Goal: Complete application form: Complete application form

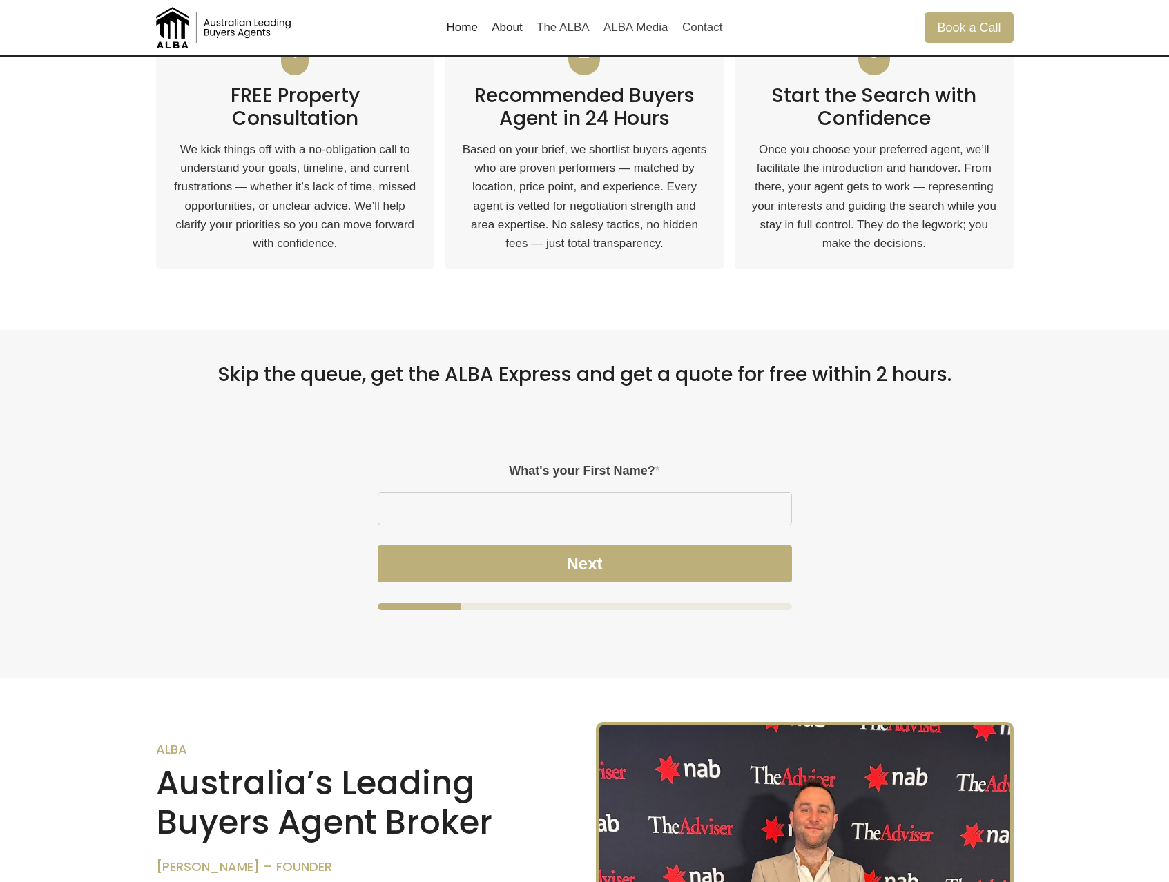
scroll to position [974, 0]
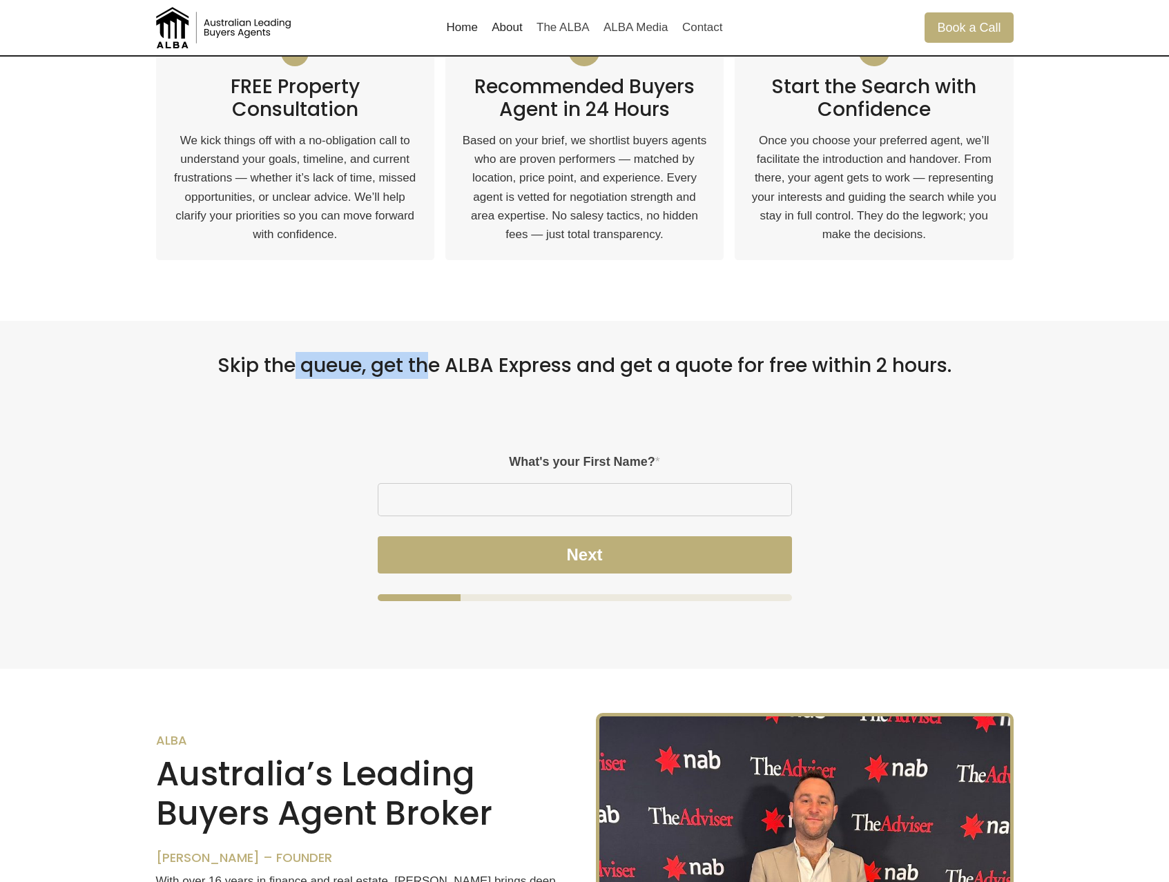
drag, startPoint x: 379, startPoint y: 364, endPoint x: 492, endPoint y: 365, distance: 112.5
click at [440, 365] on h2 "Skip the queue, get the ALBA Express and get a quote for free within 2 hours." at bounding box center [584, 365] width 857 height 23
click at [580, 360] on h2 "Skip the queue, get the ALBA Express and get a quote for free within 2 hours." at bounding box center [584, 365] width 857 height 23
click at [937, 374] on h2 "Skip the queue, get the ALBA Express and get a quote for free within 2 hours." at bounding box center [584, 365] width 857 height 23
drag, startPoint x: 942, startPoint y: 366, endPoint x: 862, endPoint y: 365, distance: 80.1
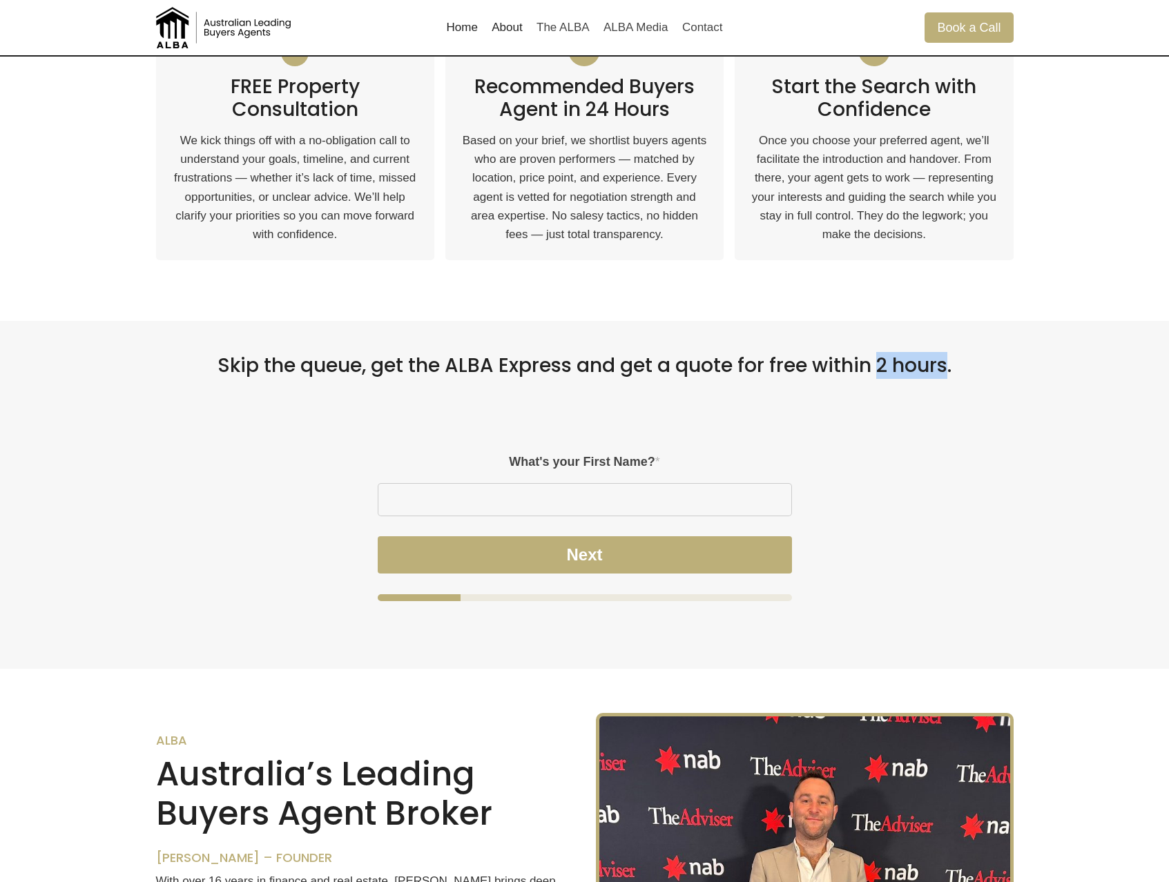
click at [879, 365] on h2 "Skip the queue, get the ALBA Express and get a quote for free within 2 hours." at bounding box center [584, 365] width 857 height 23
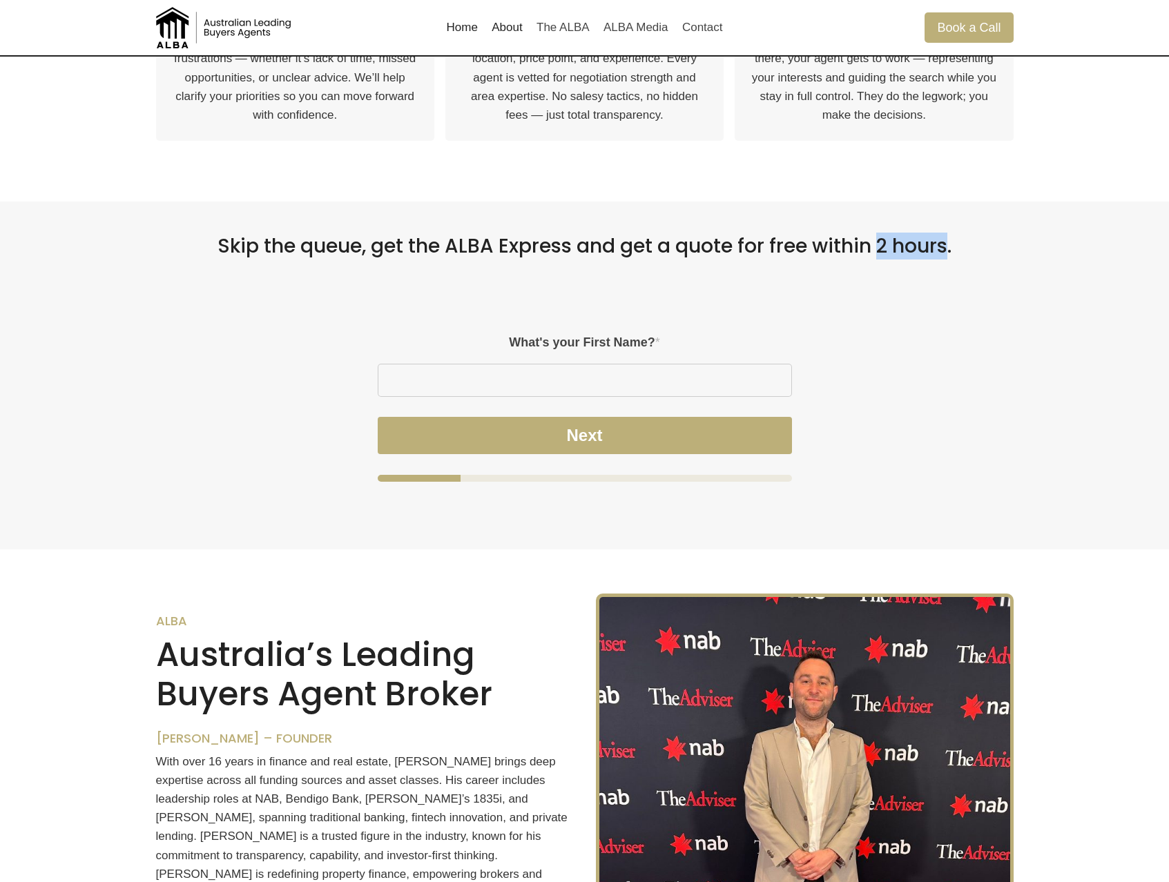
scroll to position [0, 0]
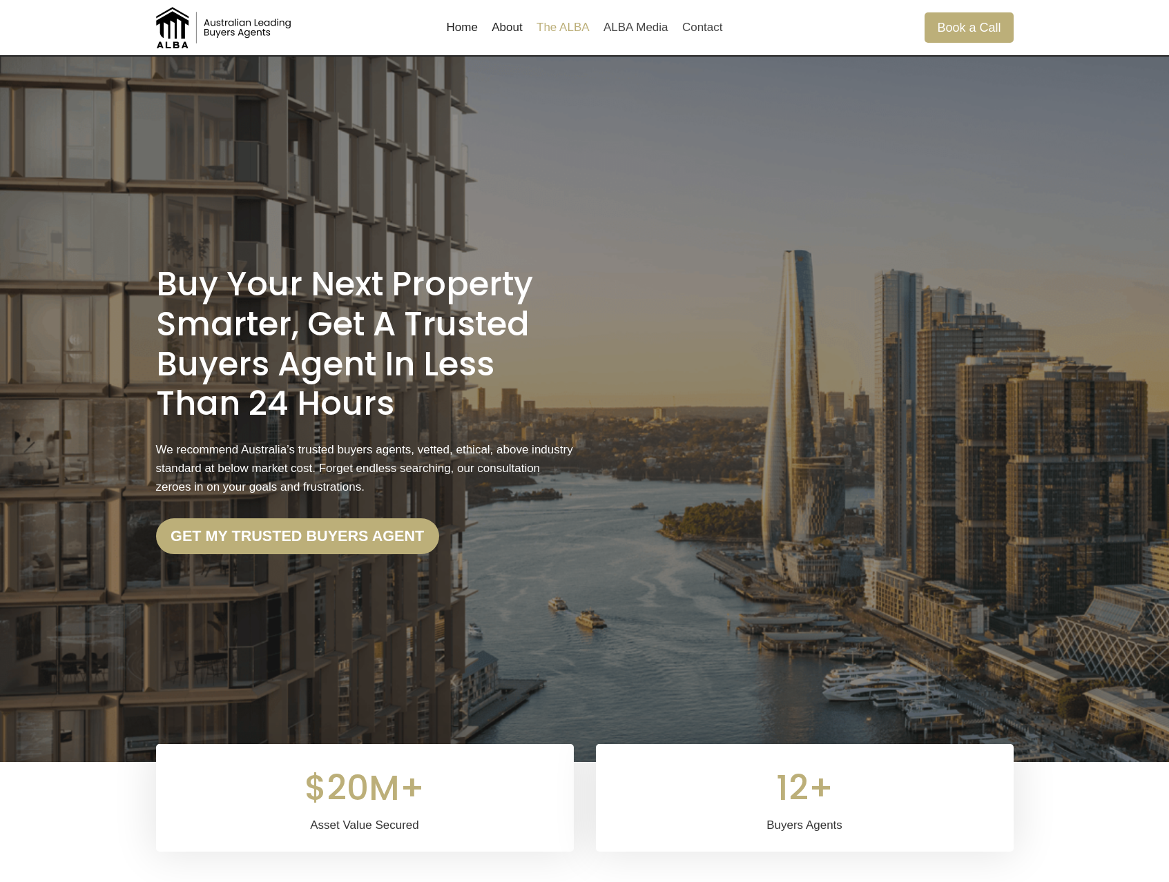
click at [561, 19] on link "The ALBA" at bounding box center [563, 27] width 67 height 33
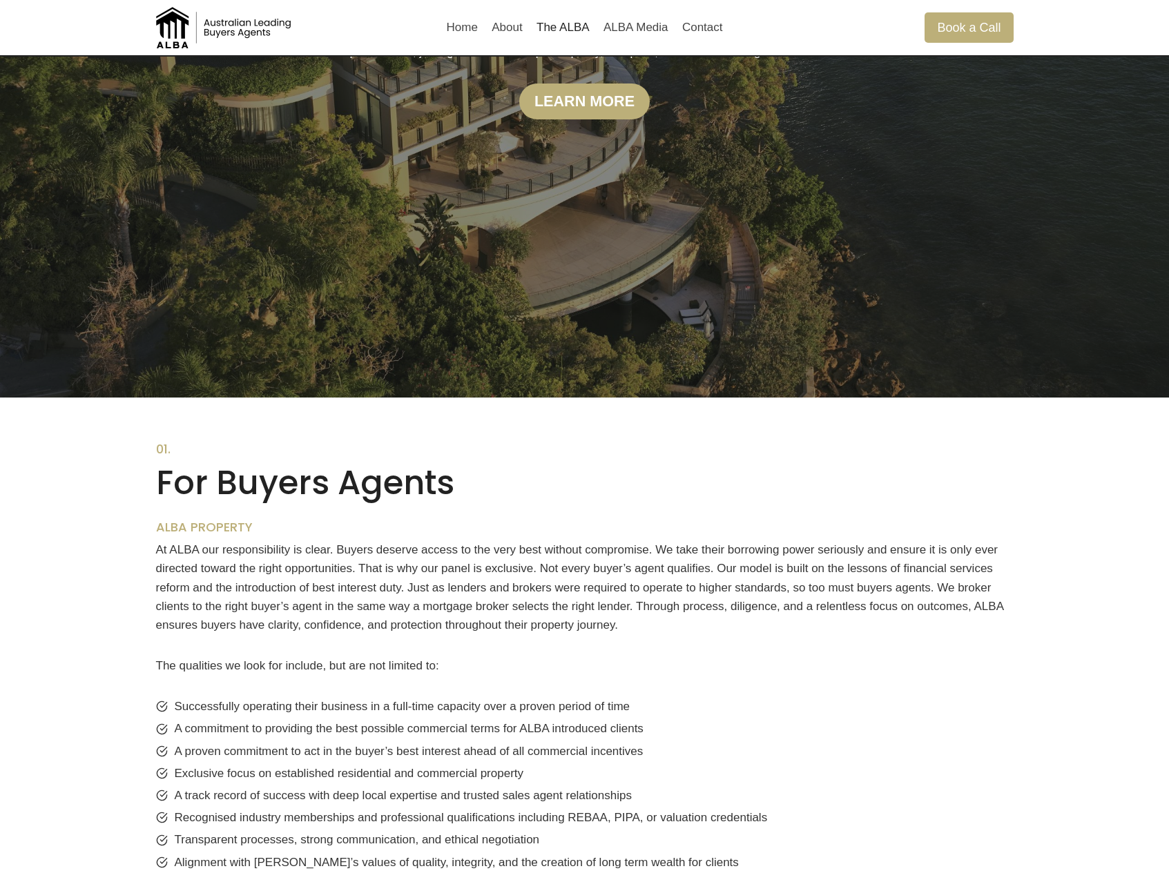
scroll to position [81, 0]
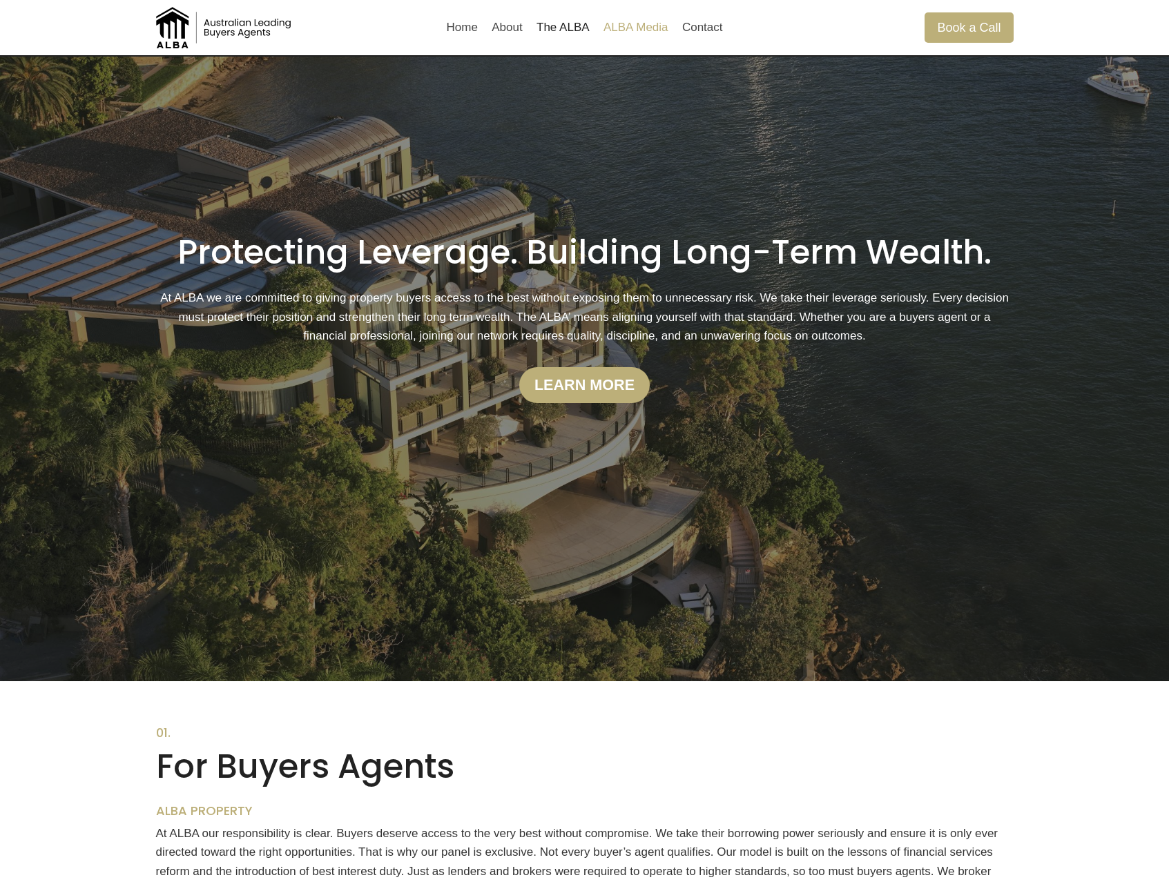
click at [626, 30] on link "ALBA Media" at bounding box center [635, 27] width 79 height 33
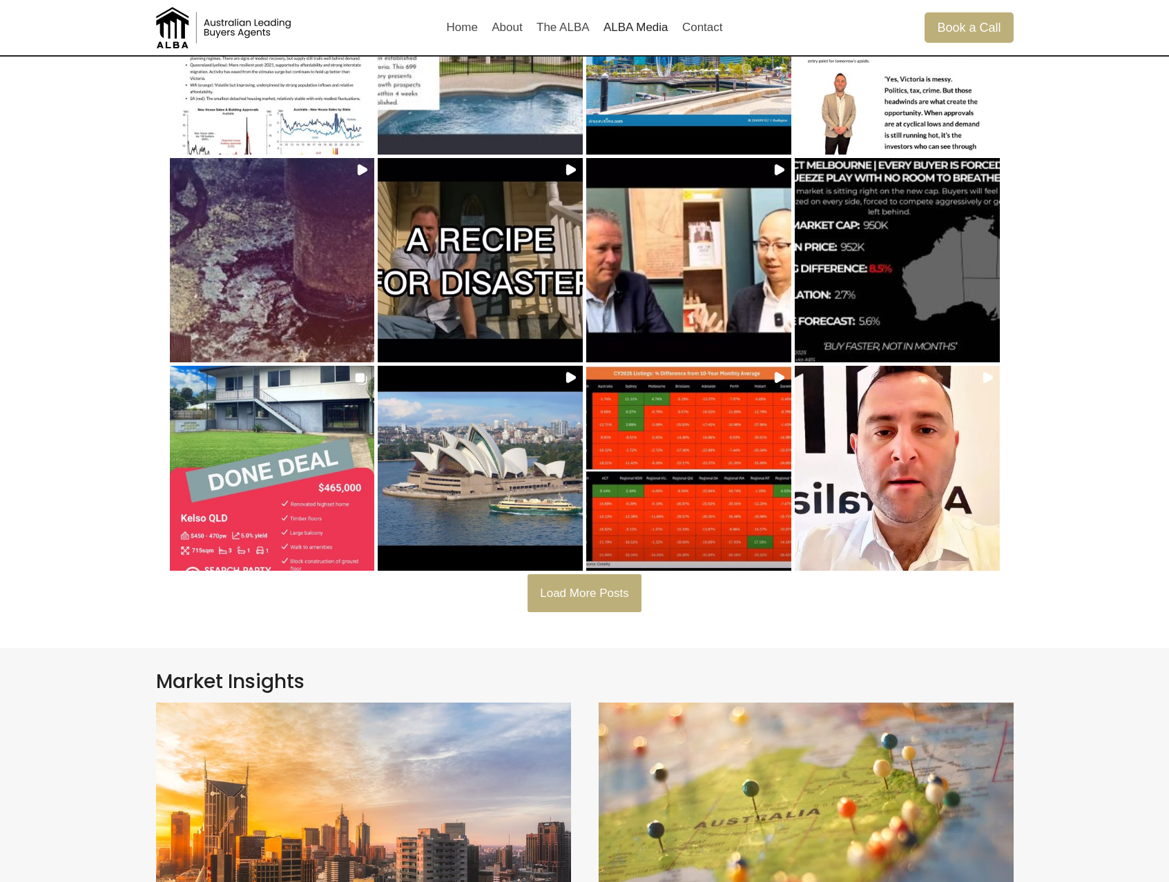
scroll to position [259, 0]
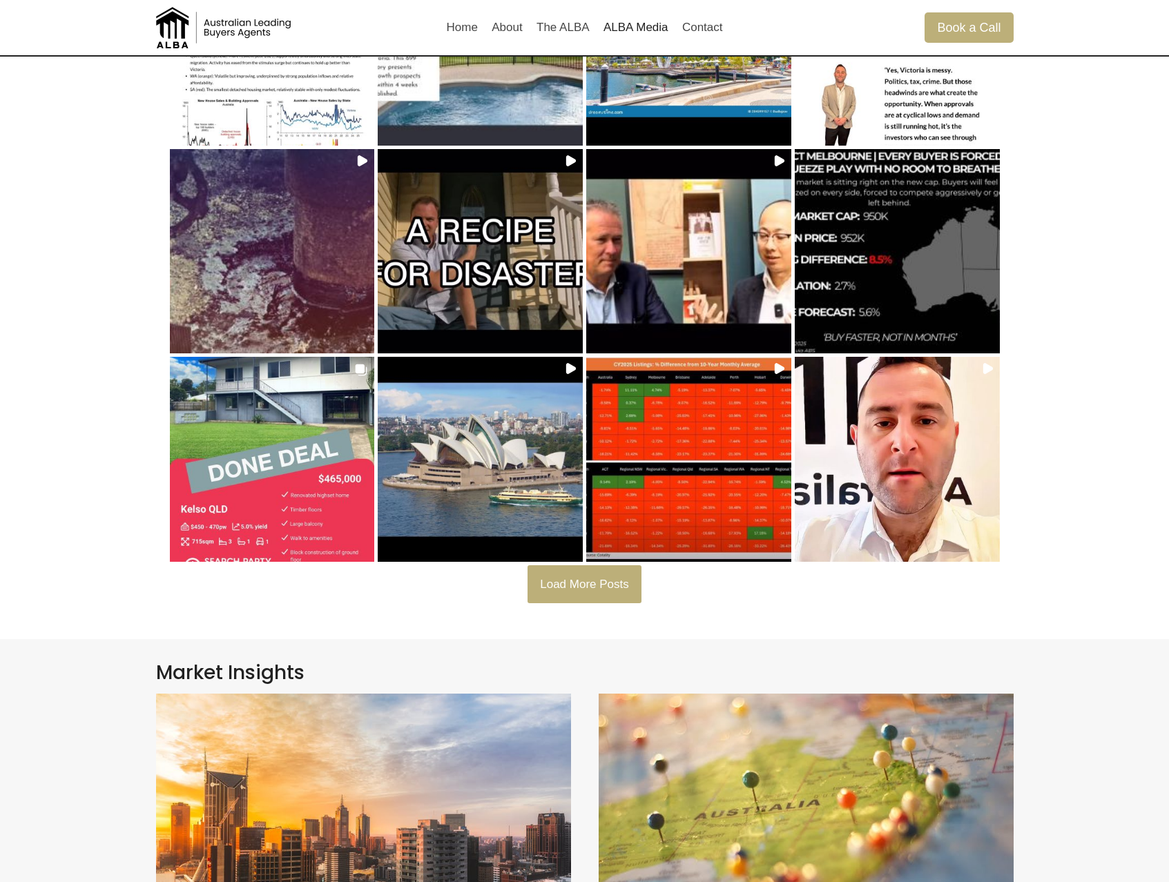
click at [582, 569] on button "Load More Posts" at bounding box center [584, 583] width 115 height 37
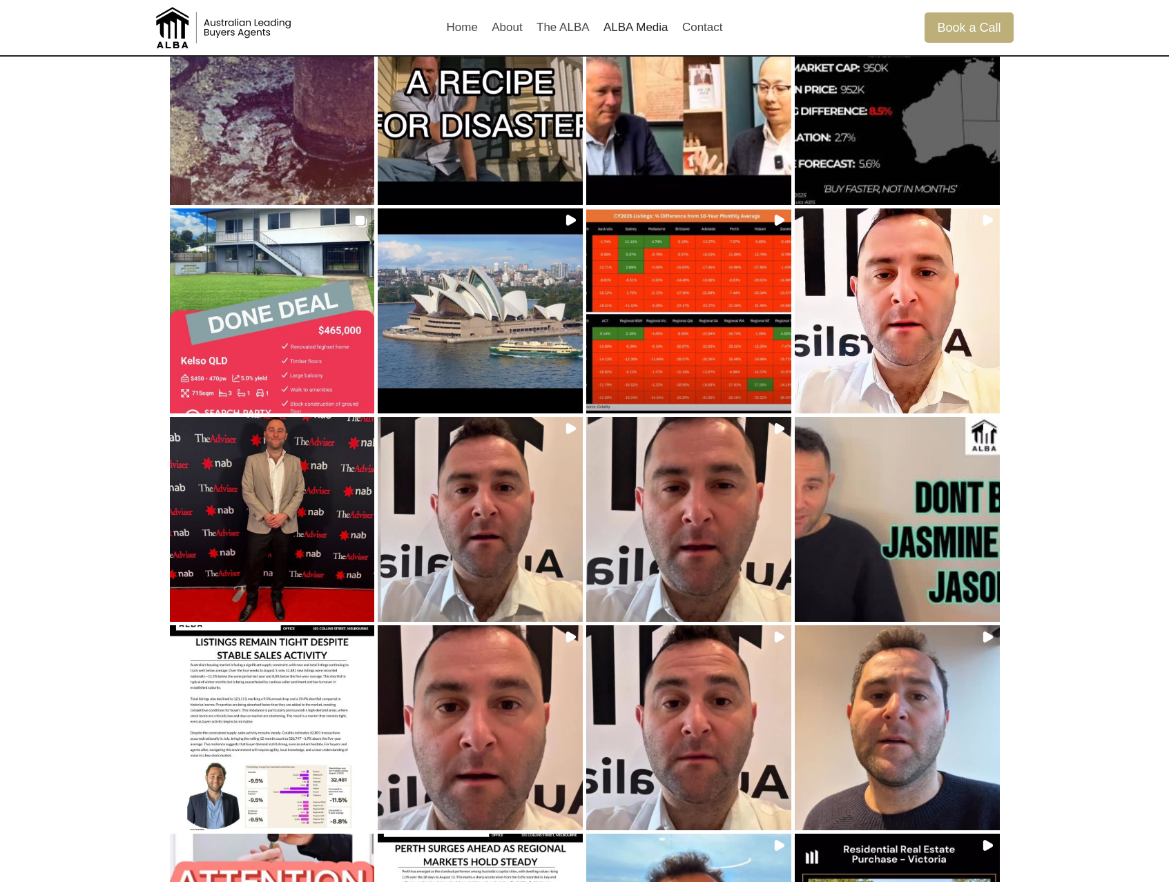
scroll to position [0, 0]
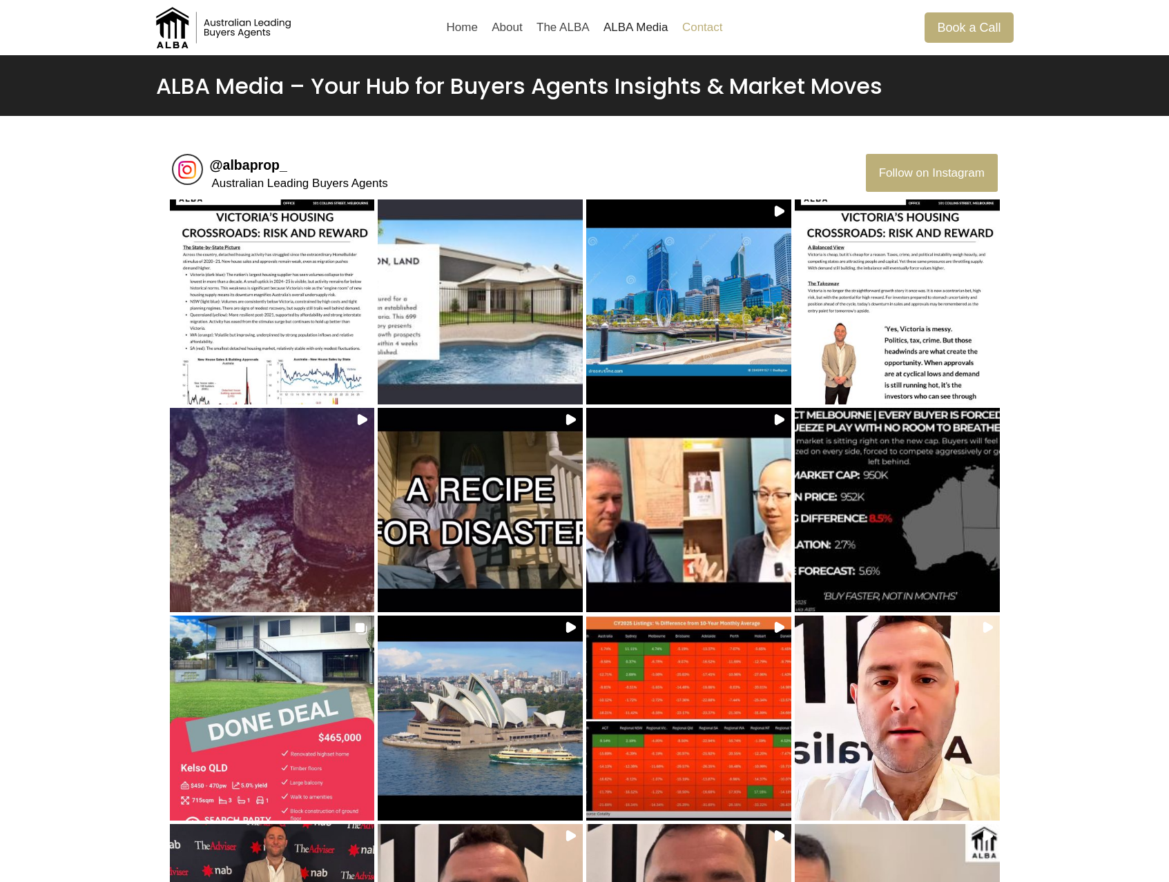
click at [703, 28] on link "Contact" at bounding box center [702, 27] width 55 height 33
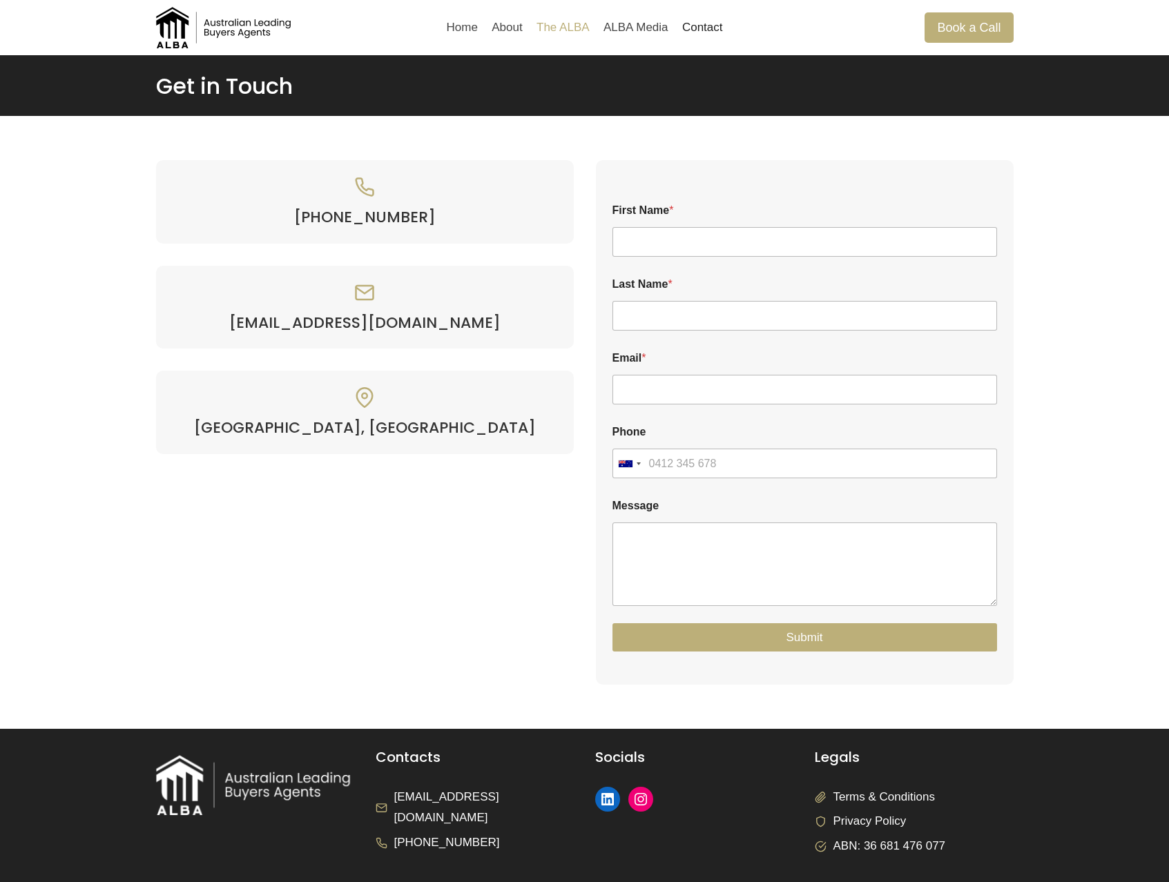
click at [570, 31] on link "The ALBA" at bounding box center [563, 27] width 67 height 33
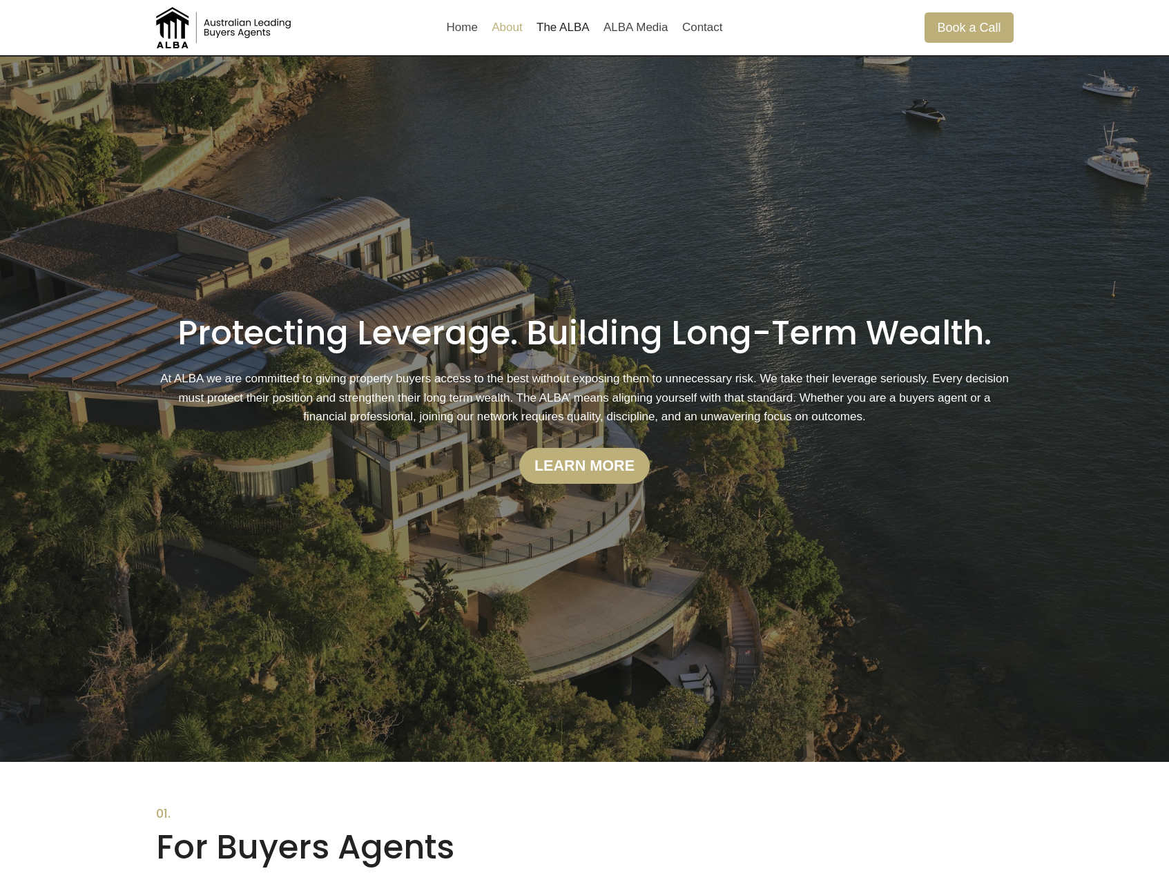
click at [494, 30] on link "About" at bounding box center [507, 27] width 45 height 33
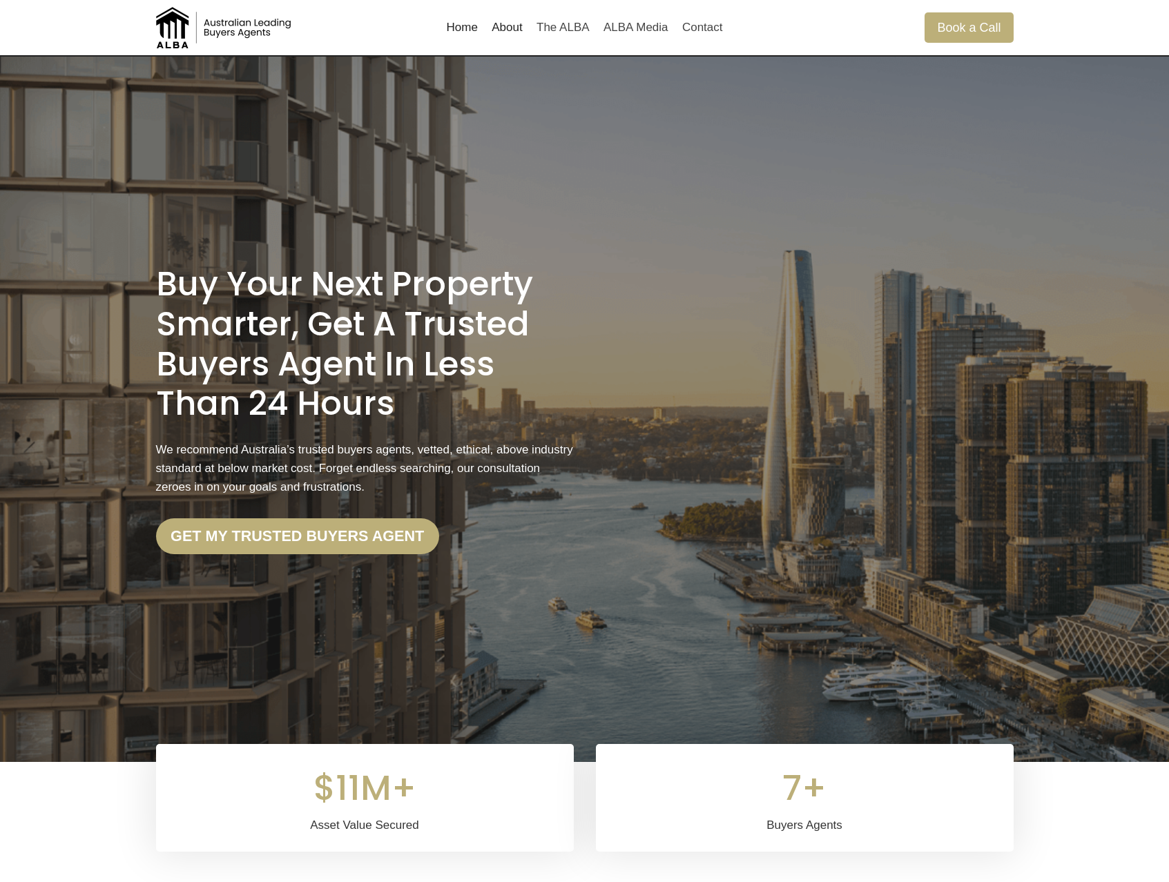
scroll to position [1643, 0]
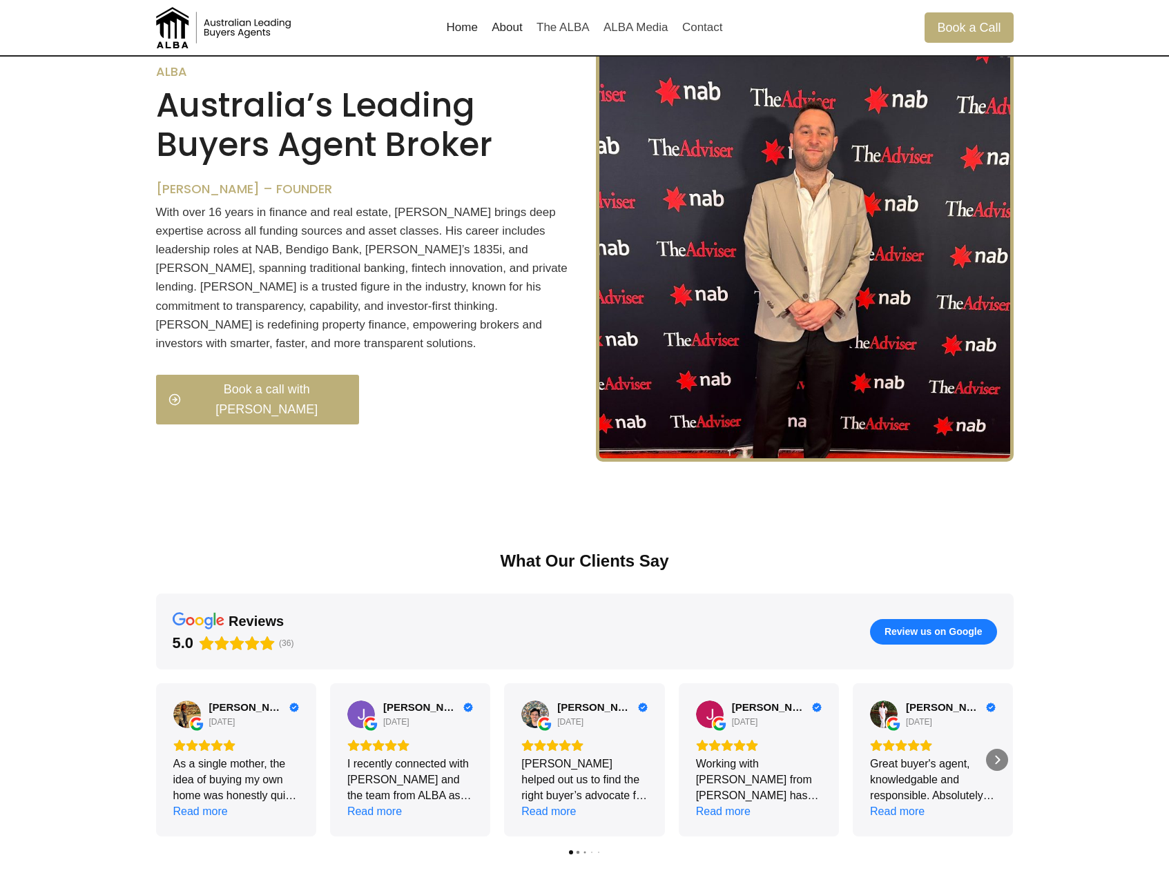
click at [462, 32] on link "Home" at bounding box center [462, 27] width 46 height 33
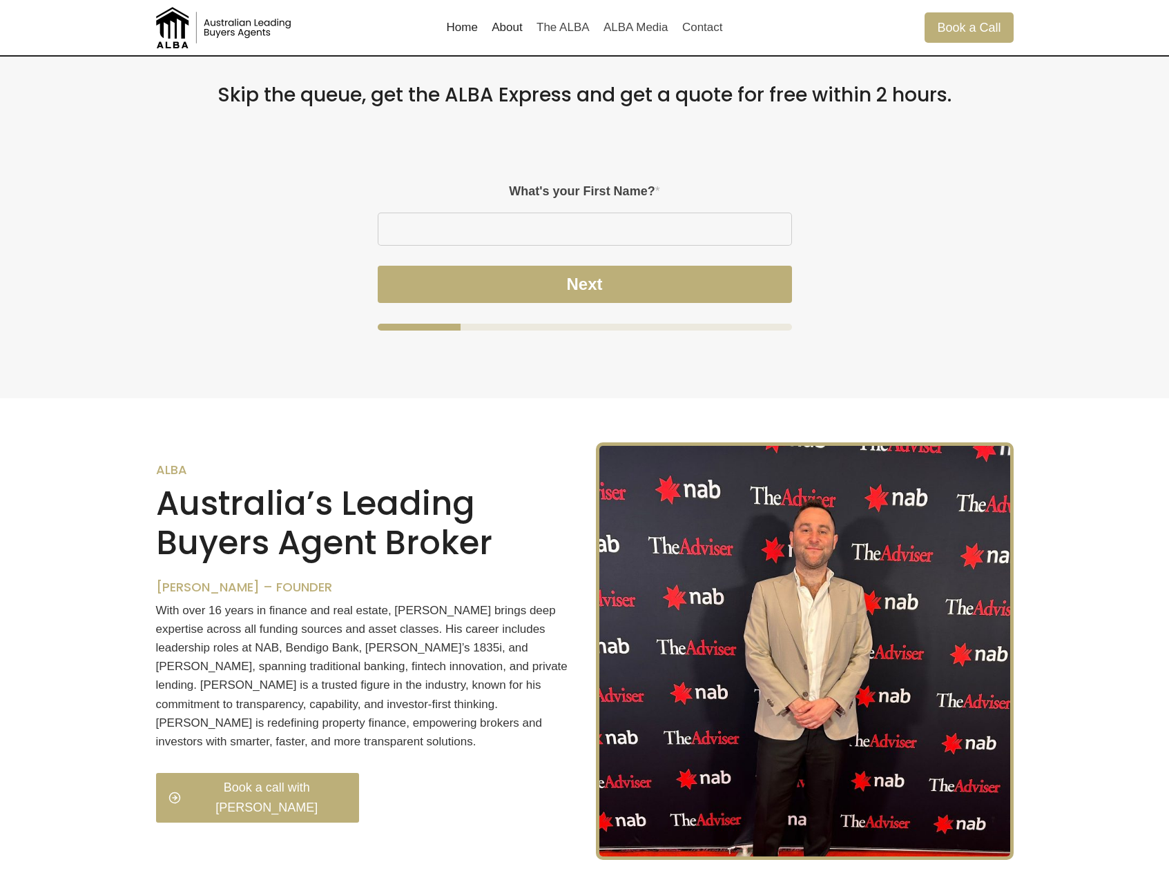
scroll to position [1156, 0]
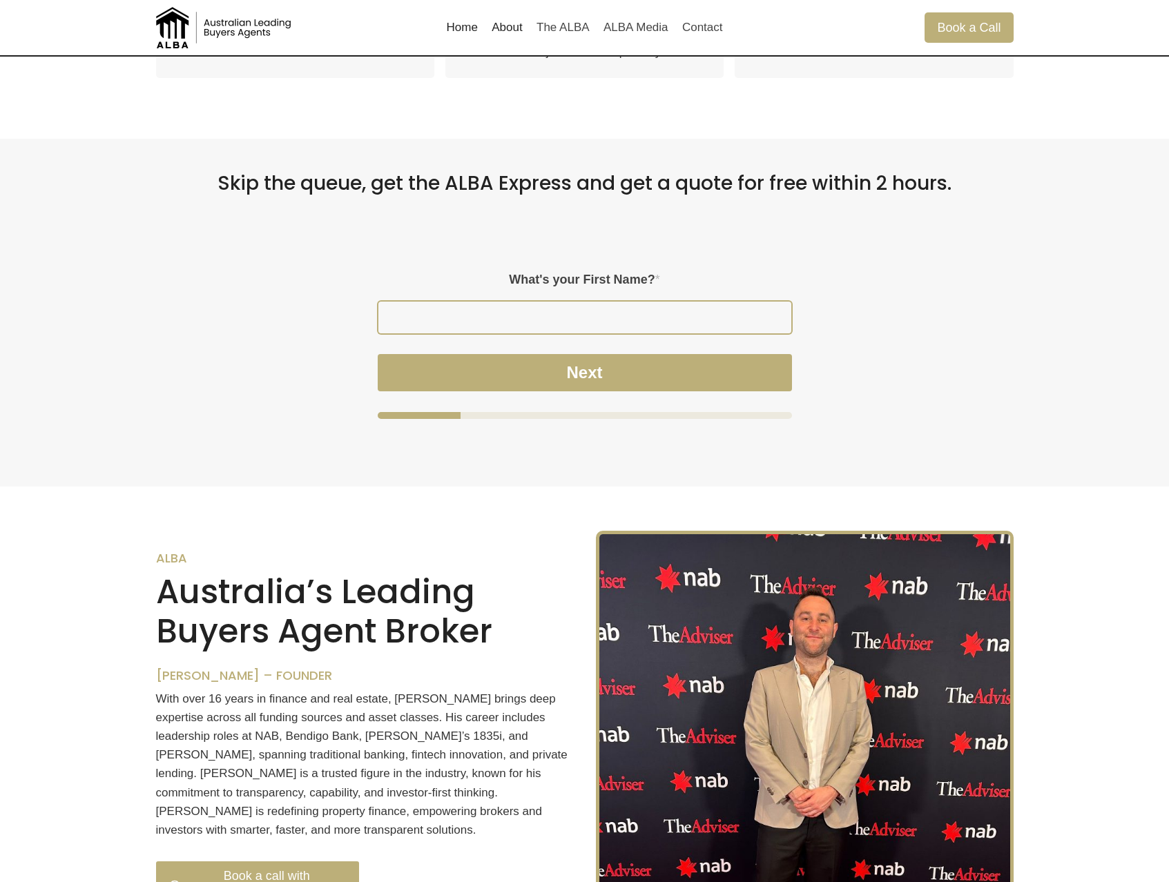
click at [610, 321] on input "What's your First Name? *" at bounding box center [584, 318] width 413 height 32
